Goal: Transaction & Acquisition: Purchase product/service

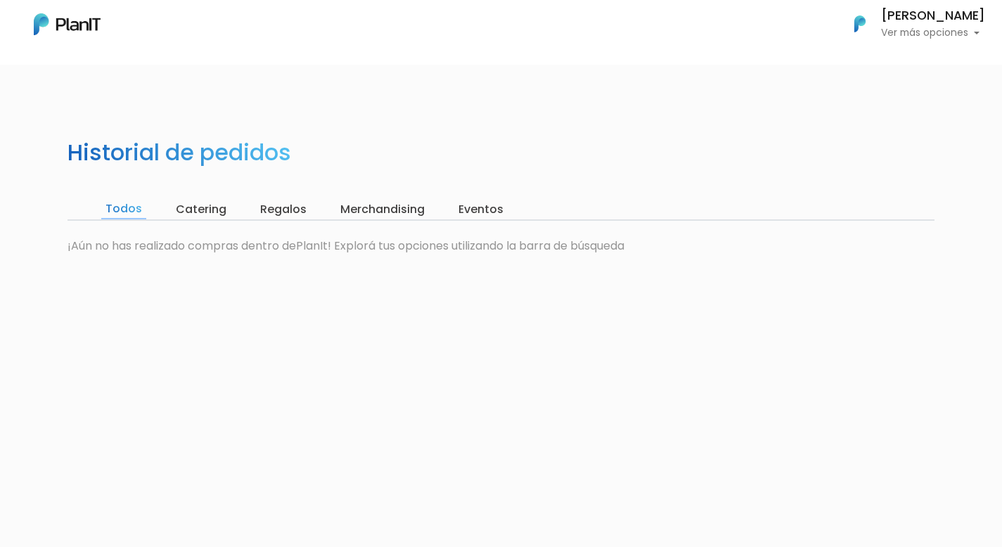
click at [206, 203] on input "Catering" at bounding box center [201, 210] width 59 height 20
click at [122, 207] on input "Todos" at bounding box center [122, 210] width 42 height 20
click at [278, 215] on input "Regalos" at bounding box center [283, 210] width 55 height 20
click at [345, 212] on input "Merchandising" at bounding box center [379, 210] width 93 height 20
click at [480, 209] on input "Eventos" at bounding box center [478, 210] width 53 height 20
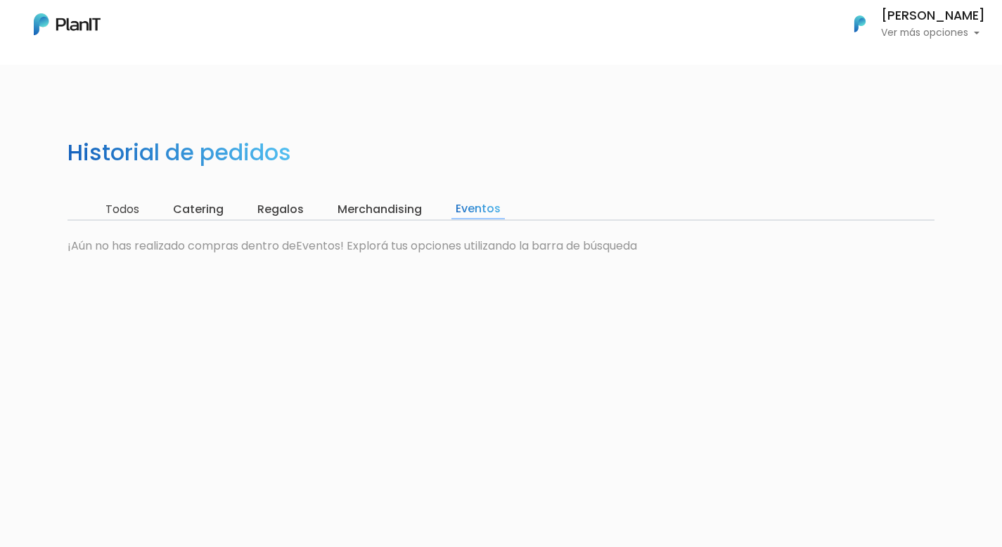
click at [904, 36] on p "Ver más opciones" at bounding box center [933, 33] width 104 height 10
click at [902, 60] on span "Mis Compras" at bounding box center [907, 63] width 72 height 16
click at [901, 33] on p "Ver más opciones" at bounding box center [933, 33] width 104 height 10
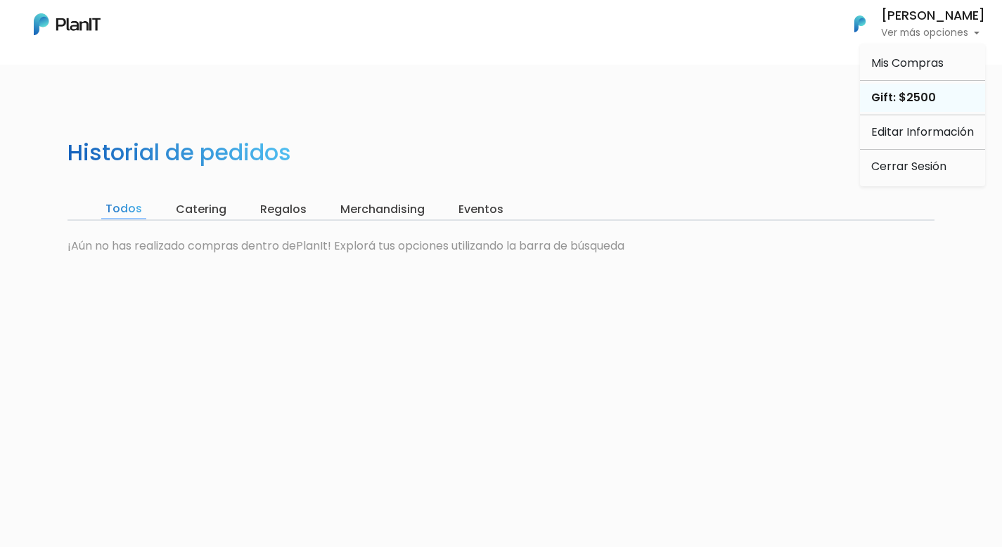
click at [904, 93] on div "Gift: $2500" at bounding box center [922, 98] width 125 height 28
click at [117, 202] on input "Todos" at bounding box center [123, 210] width 45 height 20
click at [881, 33] on p "Ver más opciones" at bounding box center [933, 33] width 104 height 10
click at [904, 63] on span "Mis Compras" at bounding box center [907, 63] width 72 height 16
click at [902, 46] on nav "Mis Compras Mi Lista Editar Información Cerrar Sesión [PERSON_NAME] Ver más opc…" at bounding box center [501, 32] width 1002 height 65
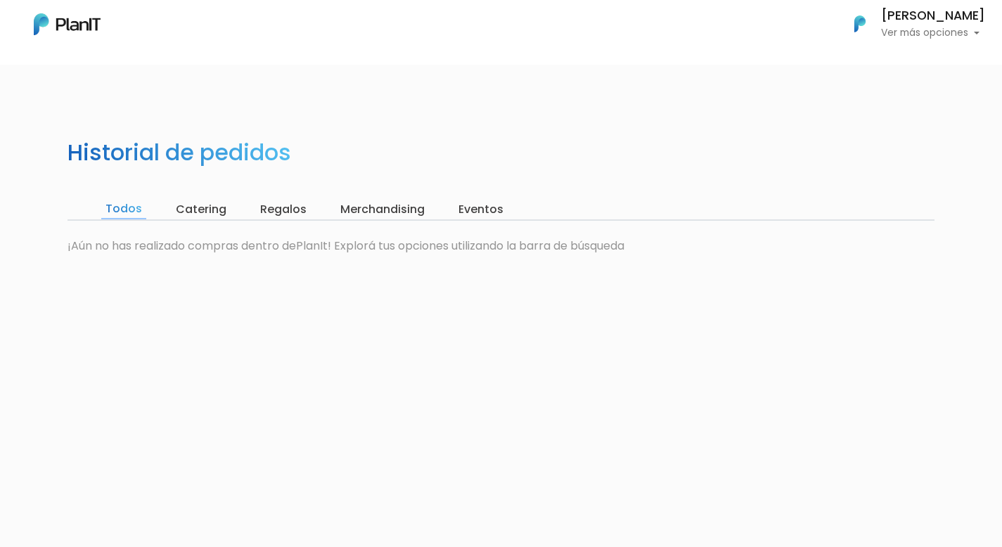
click at [897, 36] on p "Ver más opciones" at bounding box center [933, 33] width 104 height 10
click at [888, 105] on div "Gift: $2500" at bounding box center [922, 98] width 125 height 28
click at [907, 47] on nav "Mis Compras Mi Lista Editar Información Cerrar Sesión Maria Emilia Awad Ver más…" at bounding box center [501, 32] width 1002 height 65
click at [904, 38] on p "Ver más opciones" at bounding box center [933, 33] width 104 height 10
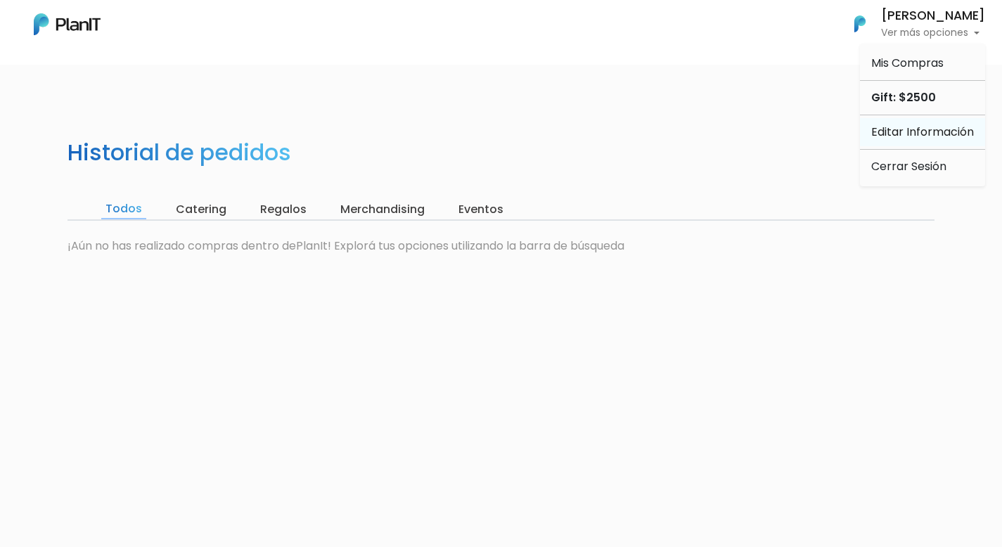
click at [902, 133] on link "Editar Información" at bounding box center [922, 132] width 125 height 28
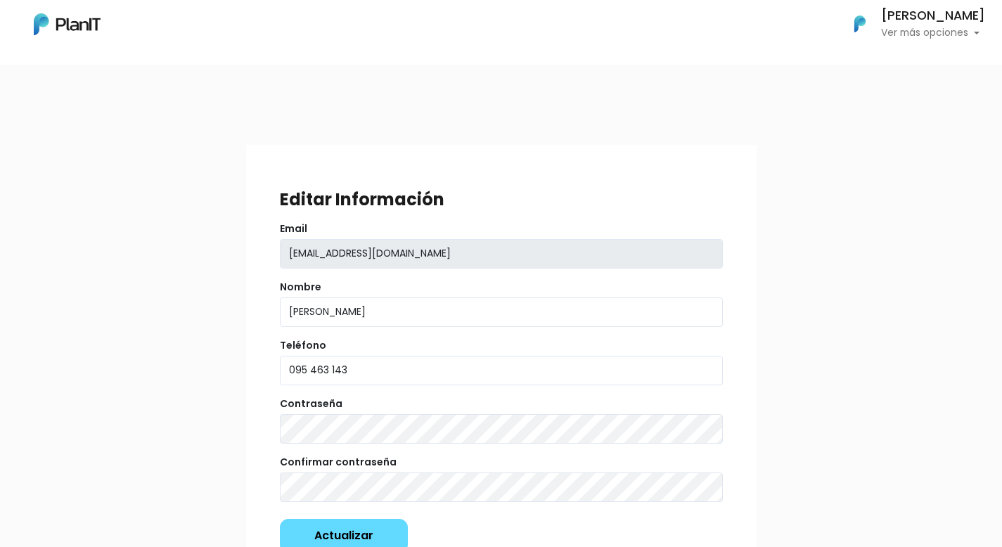
click at [939, 15] on h6 "[PERSON_NAME]" at bounding box center [933, 16] width 104 height 13
click at [881, 64] on span "Mis Compras" at bounding box center [907, 63] width 72 height 16
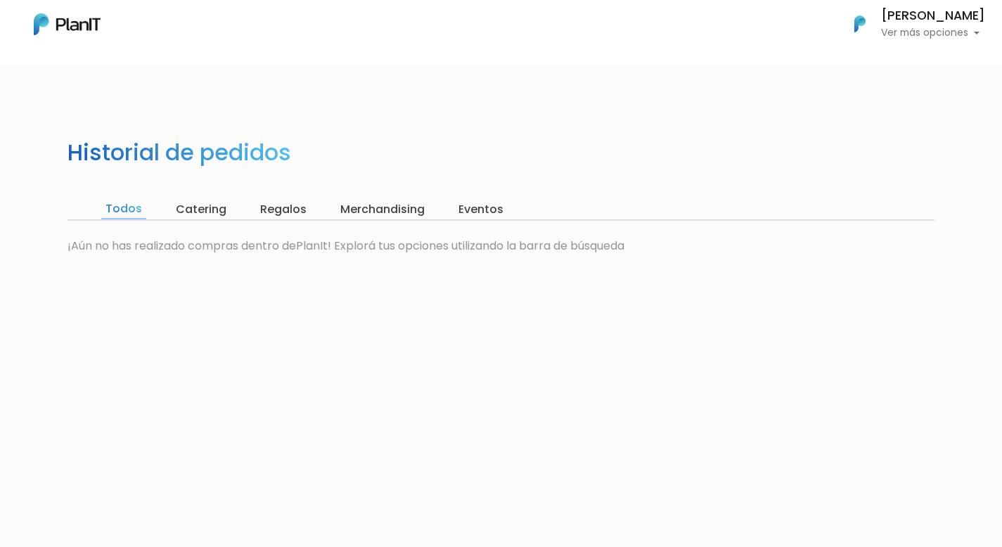
click at [485, 201] on input "Eventos" at bounding box center [480, 210] width 53 height 20
click at [383, 212] on input "Merchandising" at bounding box center [379, 210] width 93 height 20
click at [276, 209] on input "Regalos" at bounding box center [280, 210] width 55 height 20
click at [195, 204] on input "Catering" at bounding box center [198, 210] width 59 height 20
click at [113, 212] on input "Todos" at bounding box center [122, 210] width 42 height 20
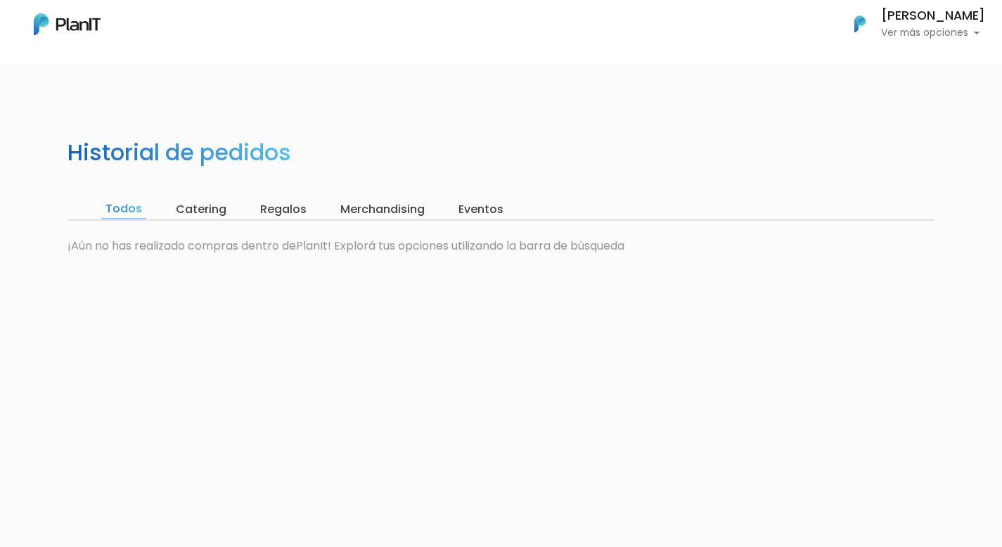
click at [76, 34] on img at bounding box center [67, 24] width 67 height 22
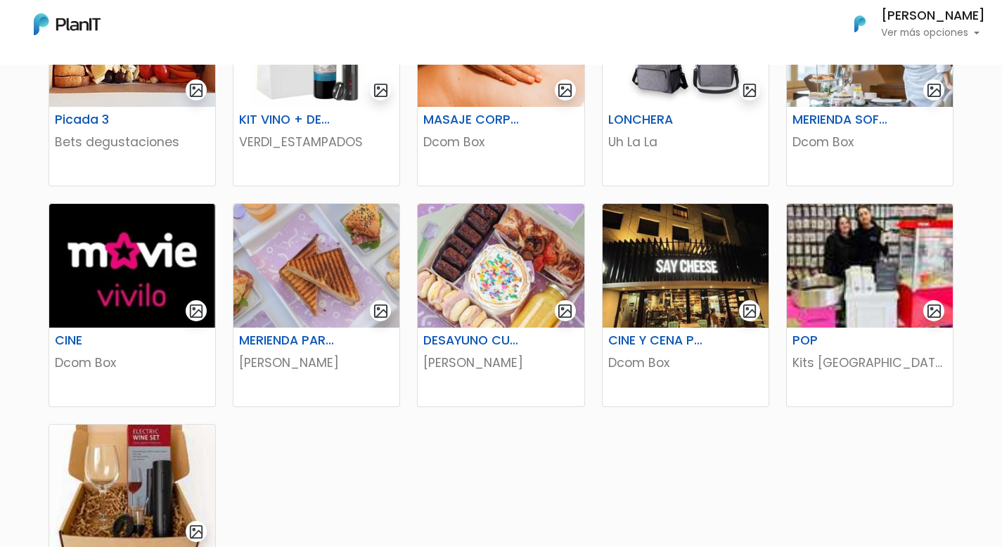
scroll to position [572, 0]
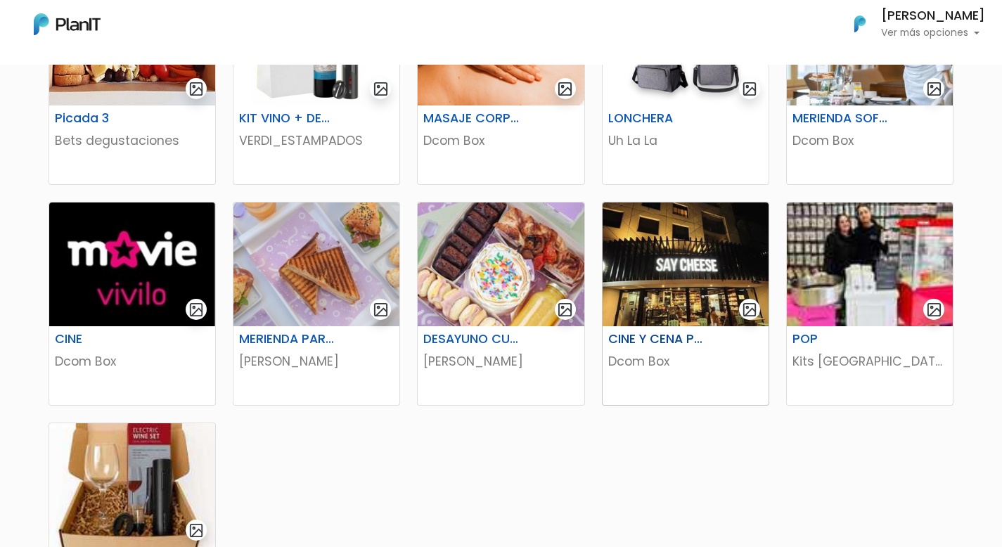
click at [715, 347] on div "CINE Y CENA PARA 2" at bounding box center [686, 342] width 172 height 20
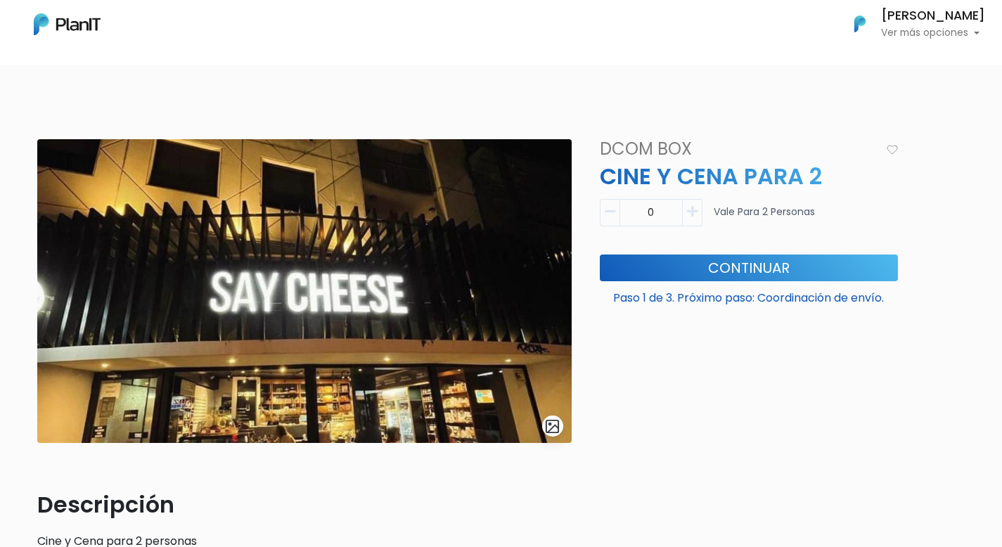
click at [689, 203] on button "button" at bounding box center [693, 212] width 20 height 27
type input "1"
click at [712, 272] on button "Continuar" at bounding box center [749, 268] width 298 height 27
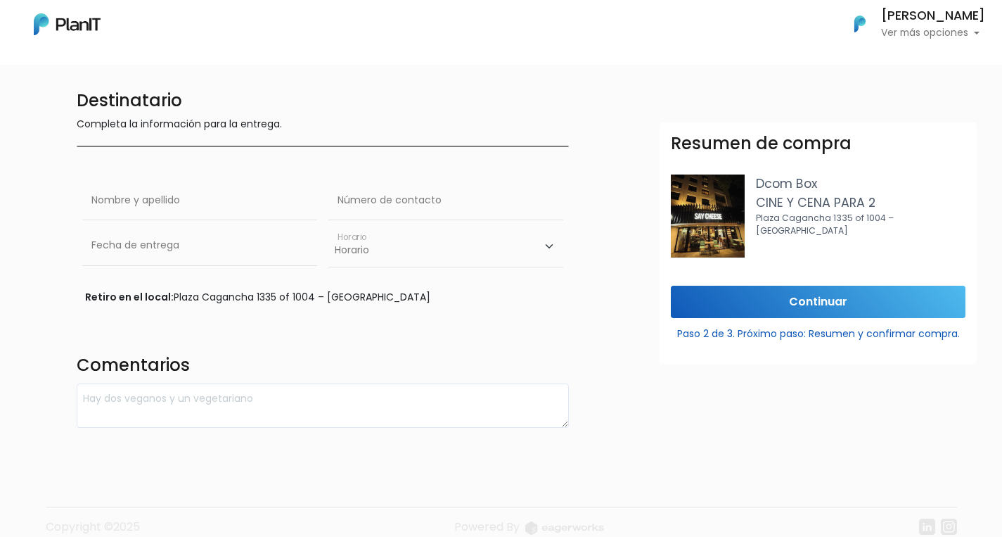
scroll to position [38, 0]
drag, startPoint x: 755, startPoint y: 205, endPoint x: 890, endPoint y: 204, distance: 135.0
click at [890, 204] on div "Dcom Box CINE Y CENA PARA 2 Plaza Cagancha 1335 of 1004 – [GEOGRAPHIC_DATA]" at bounding box center [818, 215] width 295 height 83
copy p "CINE Y CENA PARA 2"
